Goal: Check status: Check status

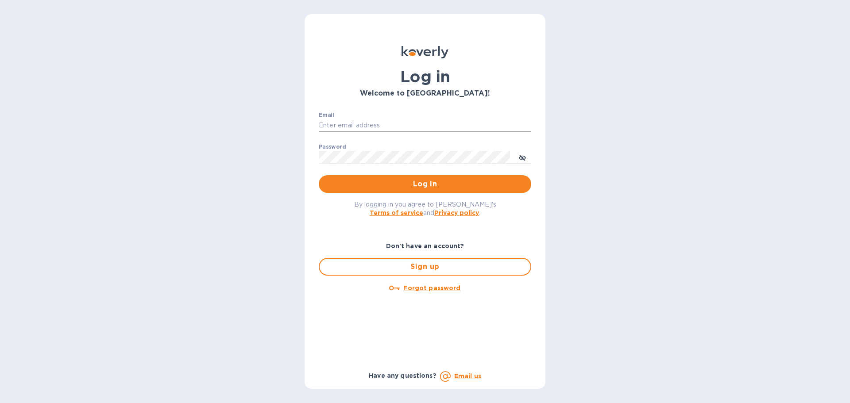
click at [369, 119] on input "Email" at bounding box center [425, 125] width 213 height 13
type input "kelly.christensen@shipspry.com"
click at [425, 174] on p "​" at bounding box center [425, 170] width 213 height 10
click at [430, 183] on span "Log in" at bounding box center [425, 184] width 198 height 11
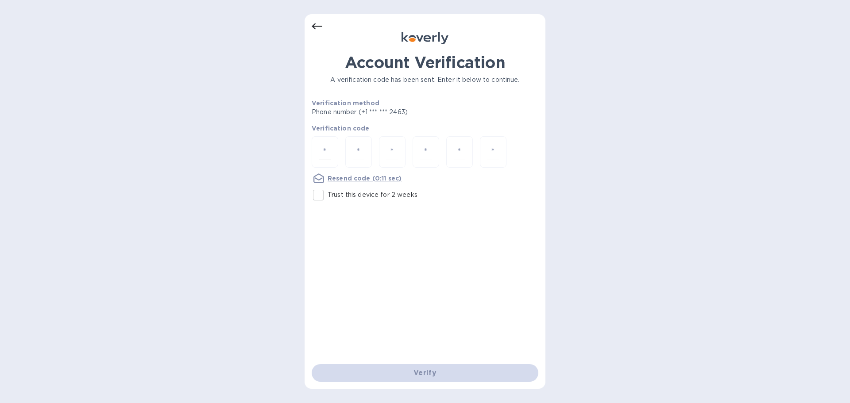
click at [325, 153] on input "number" at bounding box center [325, 152] width 12 height 16
type input "3"
type input "8"
type input "5"
type input "6"
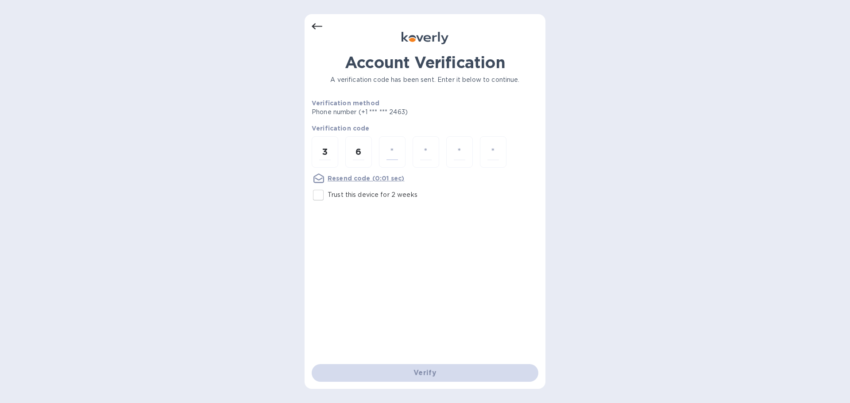
type input "7"
type input "3"
type input "8"
type input "3"
type input "8"
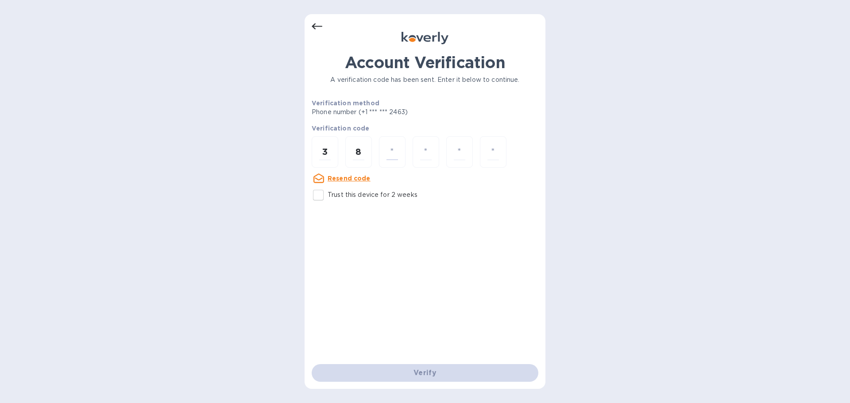
type input "6"
type input "7"
type input "3"
type input "8"
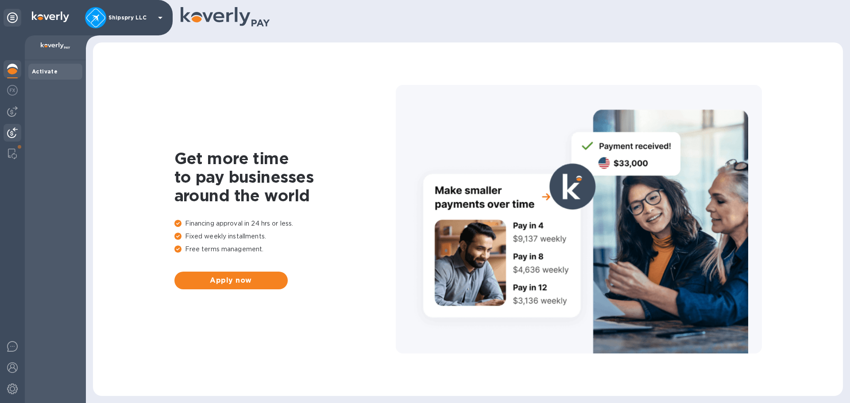
click at [17, 131] on img at bounding box center [12, 133] width 11 height 11
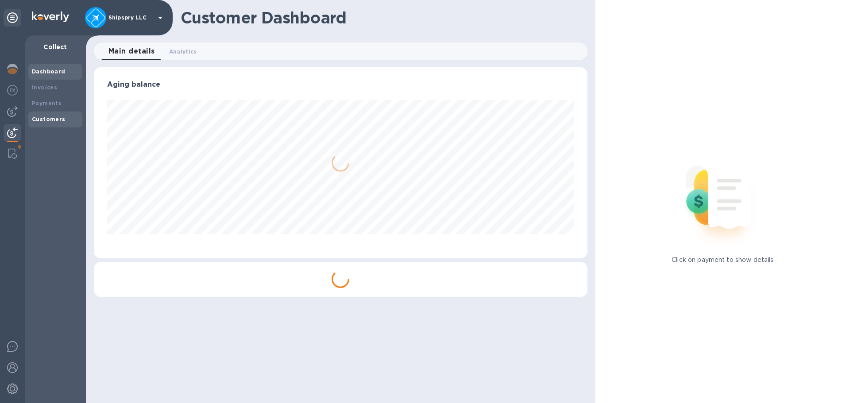
scroll to position [191, 493]
click at [46, 104] on b "Payments" at bounding box center [47, 103] width 30 height 7
